Goal: Task Accomplishment & Management: Use online tool/utility

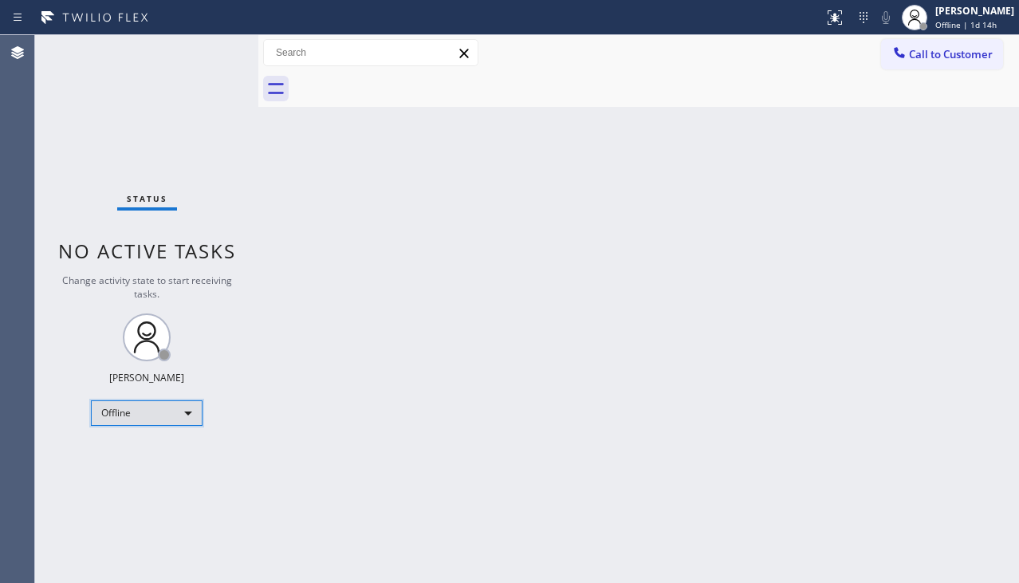
click at [192, 408] on div "Offline" at bounding box center [147, 413] width 112 height 26
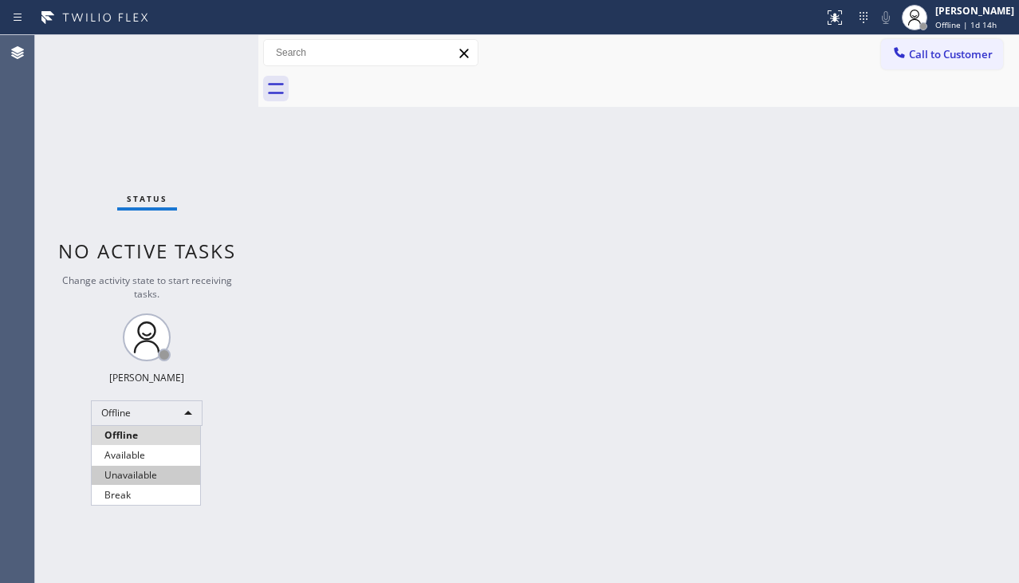
click at [179, 469] on li "Unavailable" at bounding box center [146, 475] width 108 height 19
click at [130, 123] on div "Status No active tasks Change activity state to start receiving tasks. [PERSON_…" at bounding box center [146, 309] width 223 height 548
